Goal: Find specific page/section: Find specific page/section

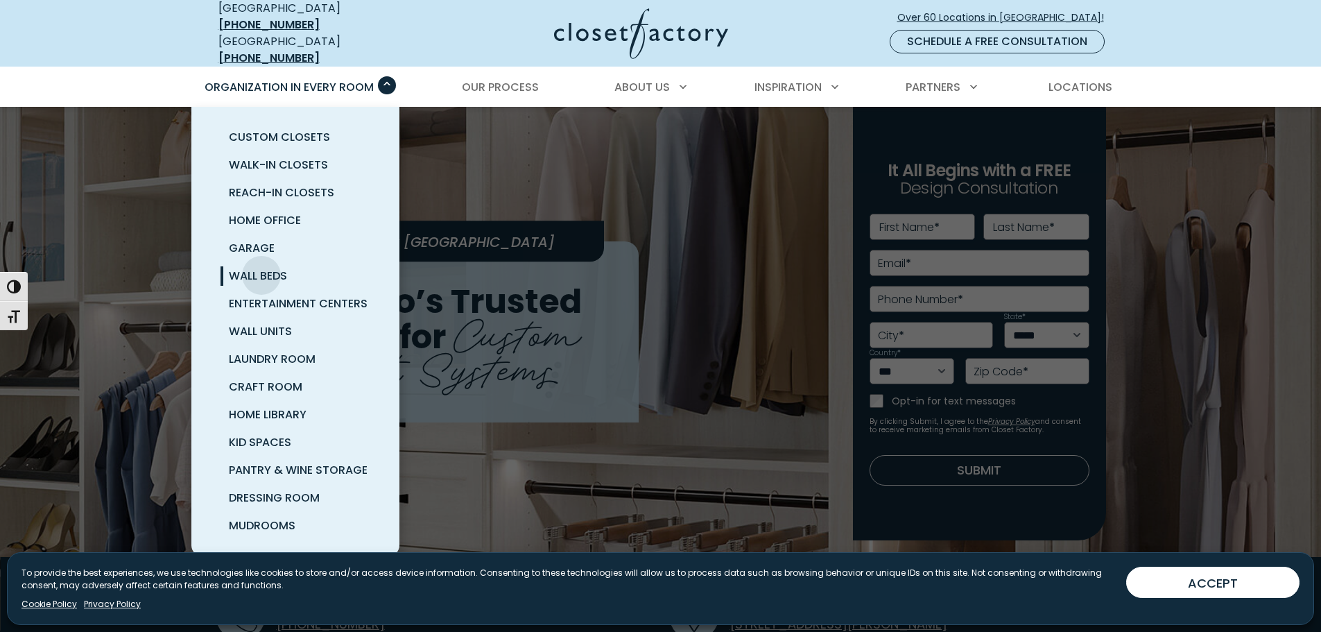
click at [261, 268] on span "Wall Beds" at bounding box center [258, 276] width 58 height 16
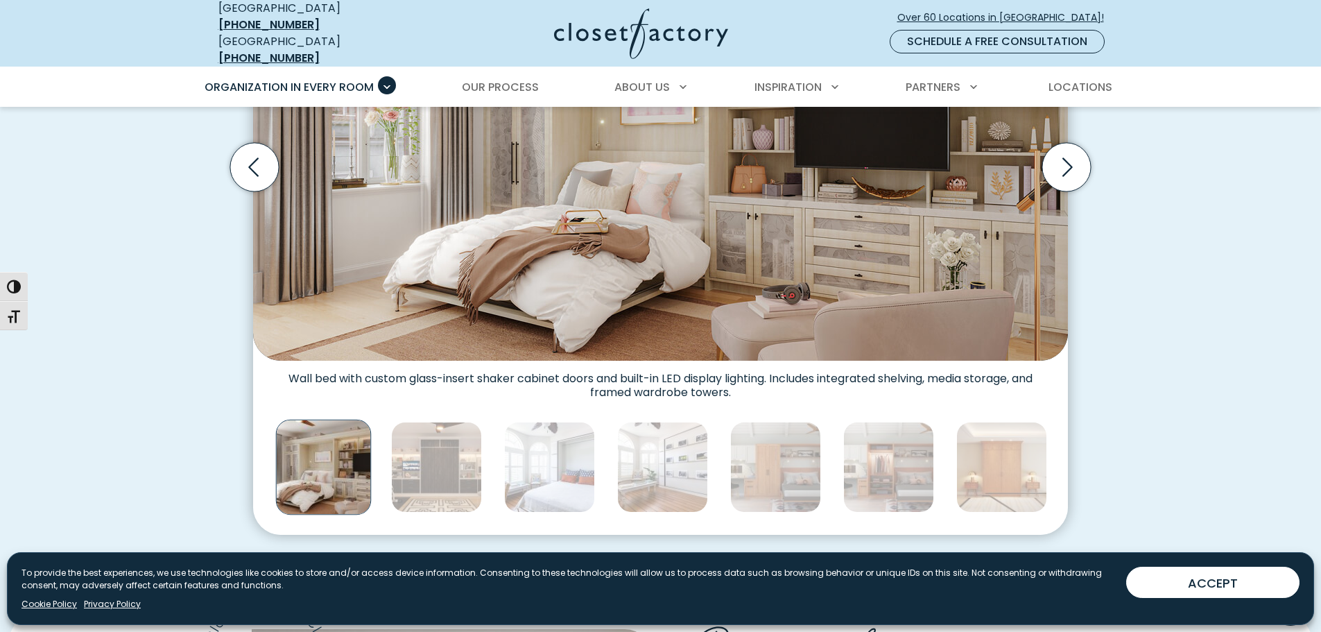
scroll to position [555, 0]
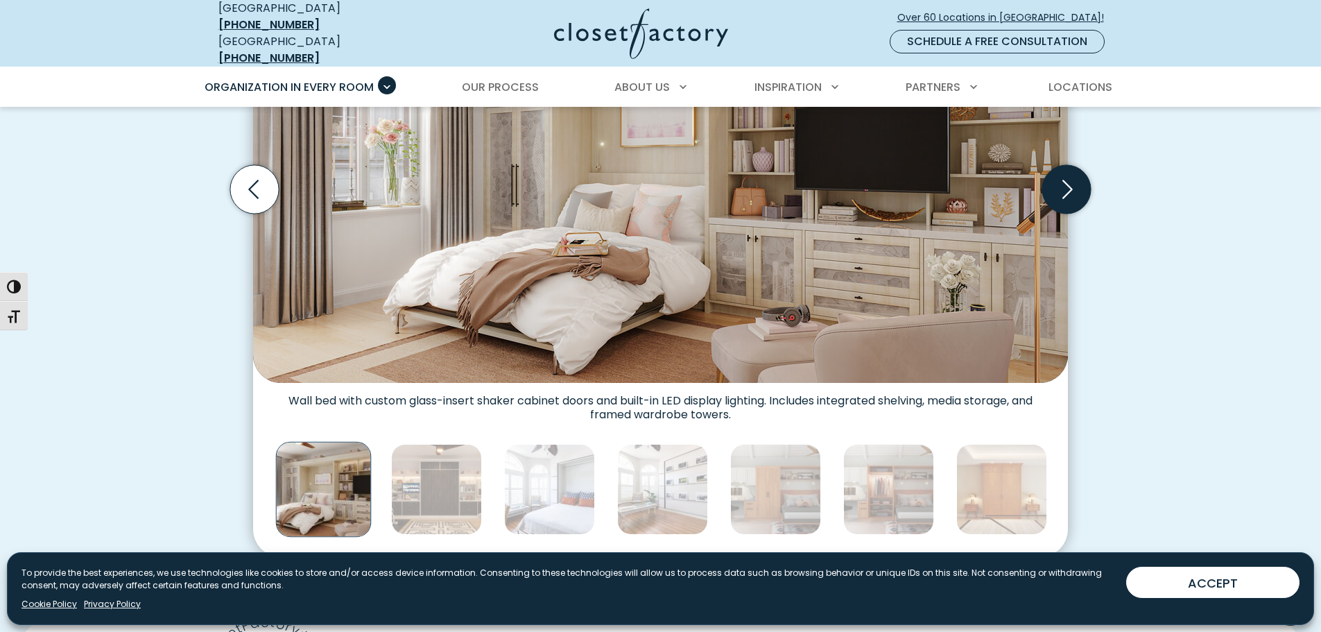
click at [1068, 180] on icon "Next slide" at bounding box center [1068, 189] width 10 height 19
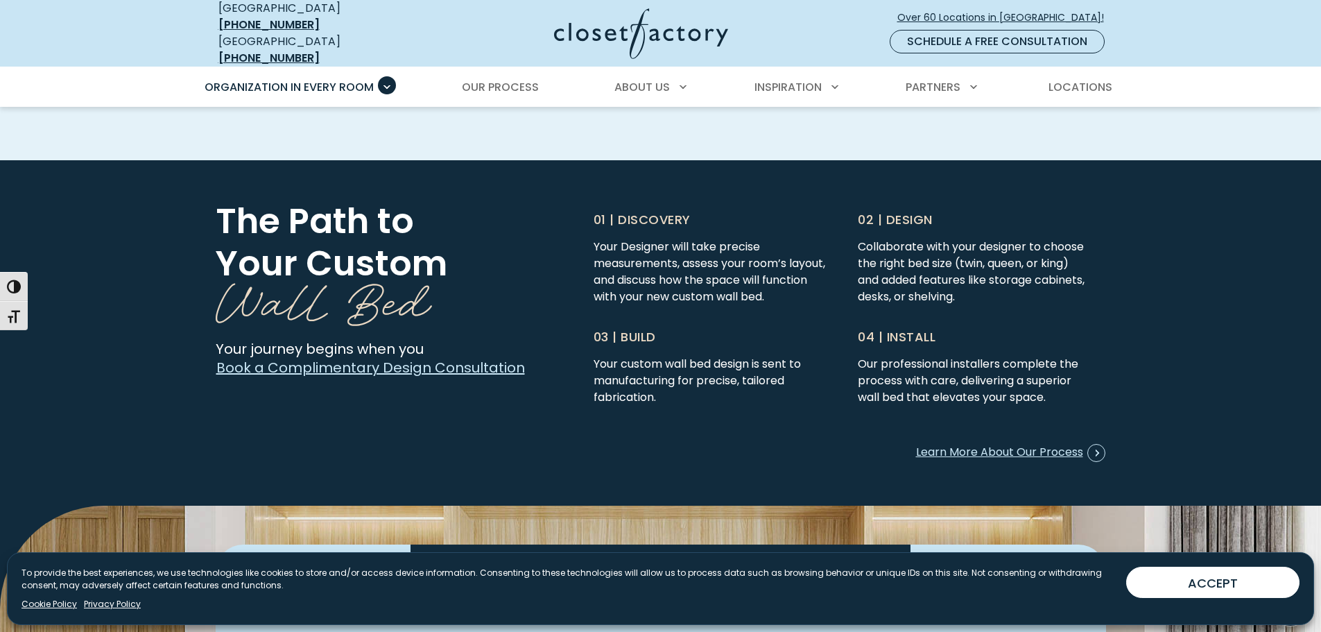
scroll to position [3254, 0]
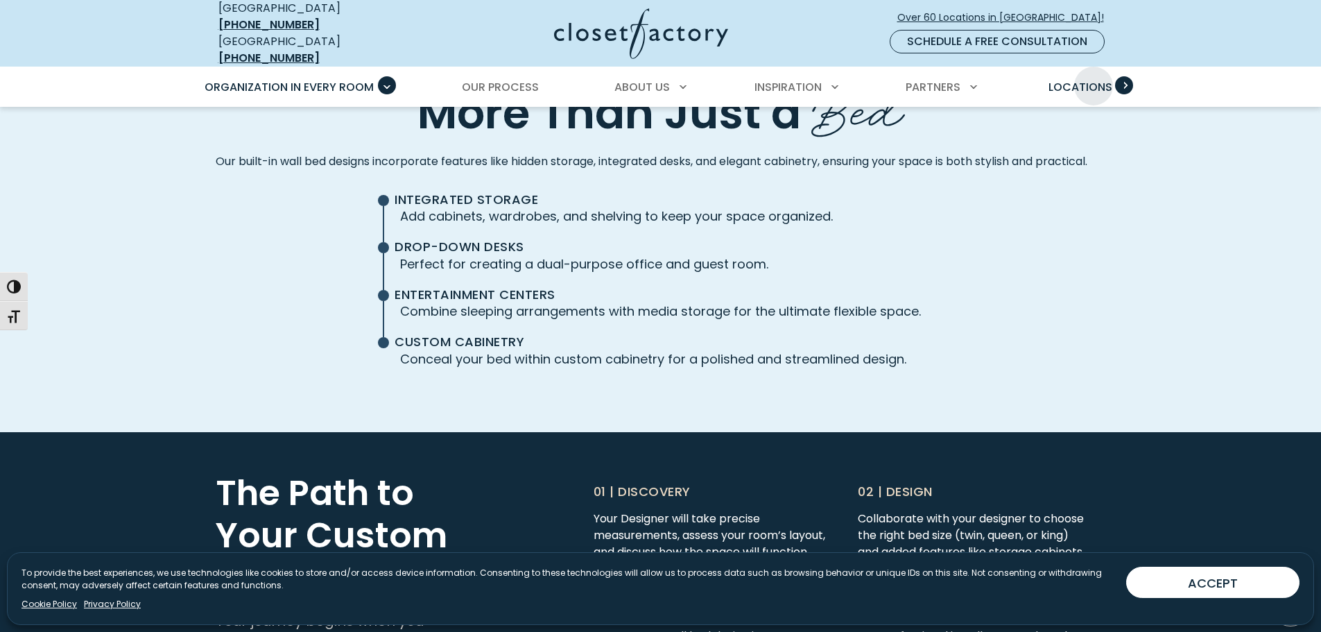
click at [1094, 79] on span "Locations" at bounding box center [1081, 87] width 64 height 16
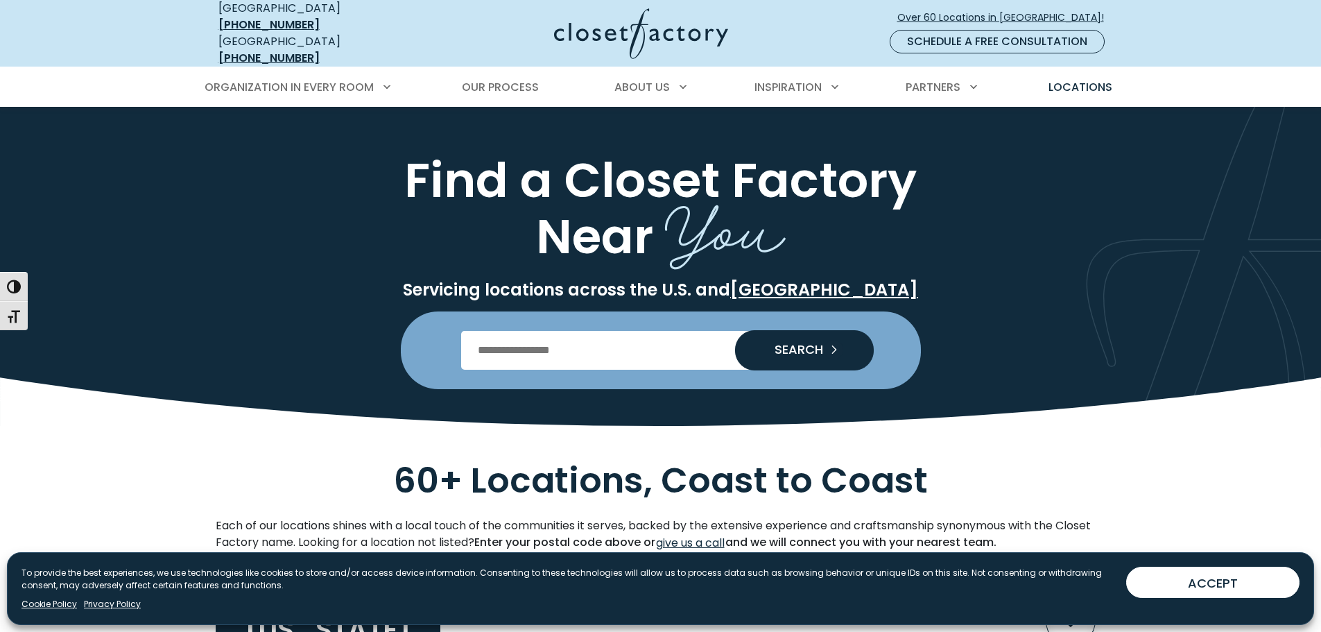
click at [632, 331] on input "Enter Postal Code" at bounding box center [660, 350] width 399 height 39
type input "*****"
click at [794, 343] on span "SEARCH" at bounding box center [794, 349] width 60 height 12
